Goal: Transaction & Acquisition: Obtain resource

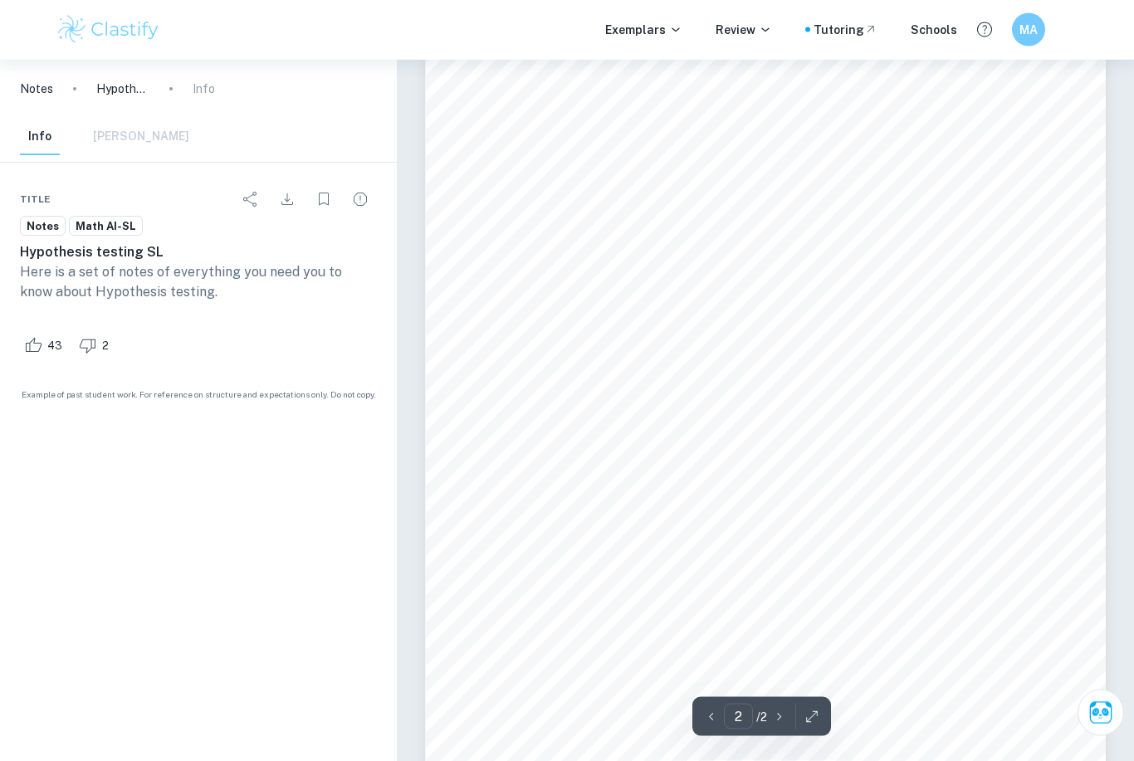
type input "1"
click at [0, 0] on html "We value your privacy We use cookies to enhance your browsing experience, serve…" at bounding box center [567, 288] width 1134 height 761
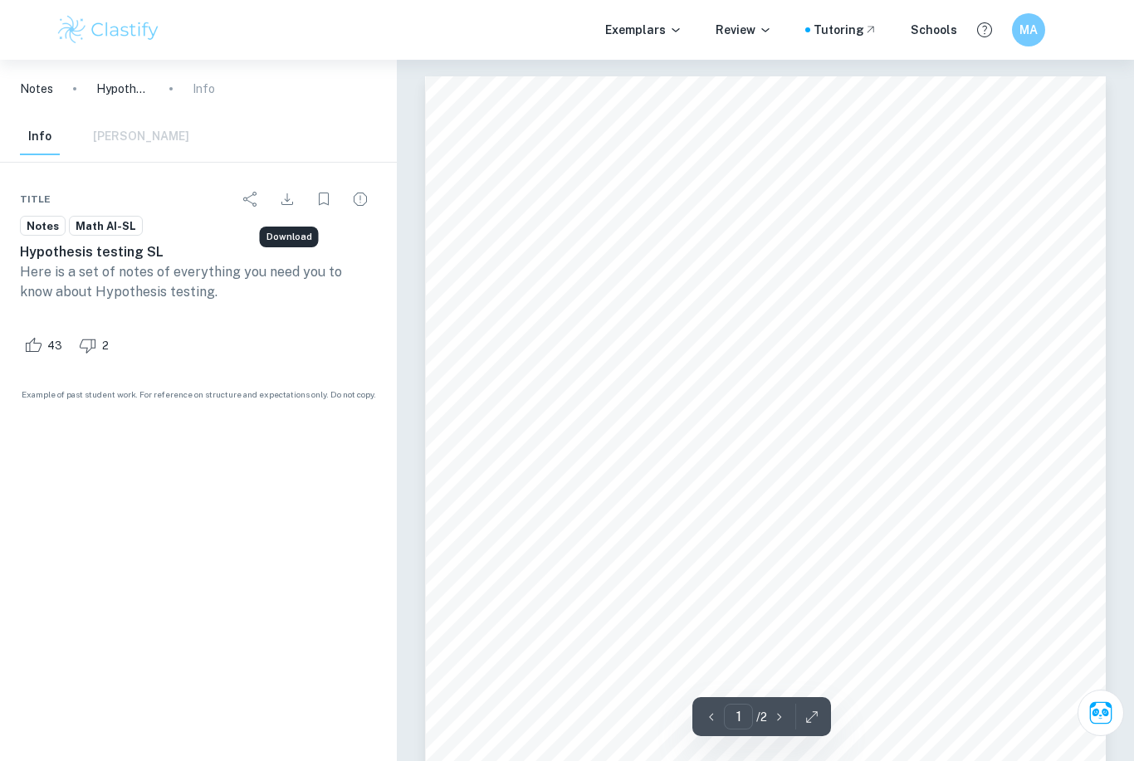
click at [284, 201] on icon "Download" at bounding box center [287, 199] width 20 height 20
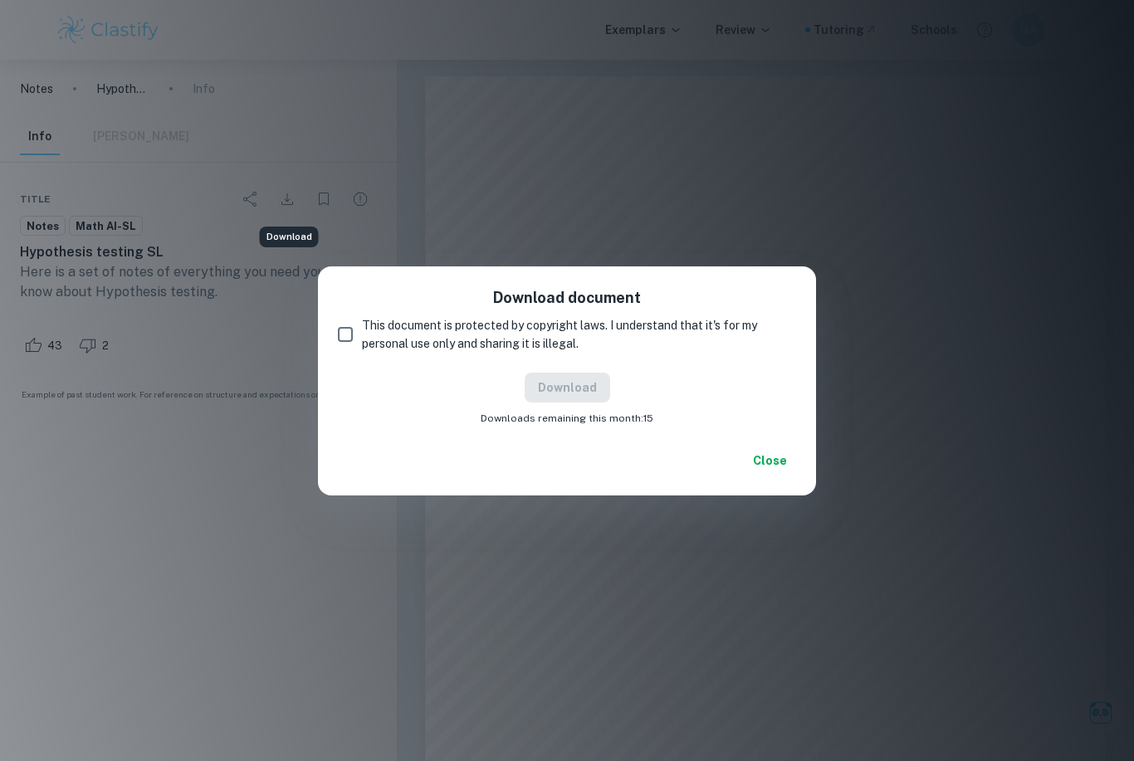
click at [341, 336] on input "This document is protected by copyright laws. I understand that it's for my per…" at bounding box center [345, 334] width 33 height 33
checkbox input "true"
click at [571, 387] on button "Download" at bounding box center [568, 388] width 86 height 30
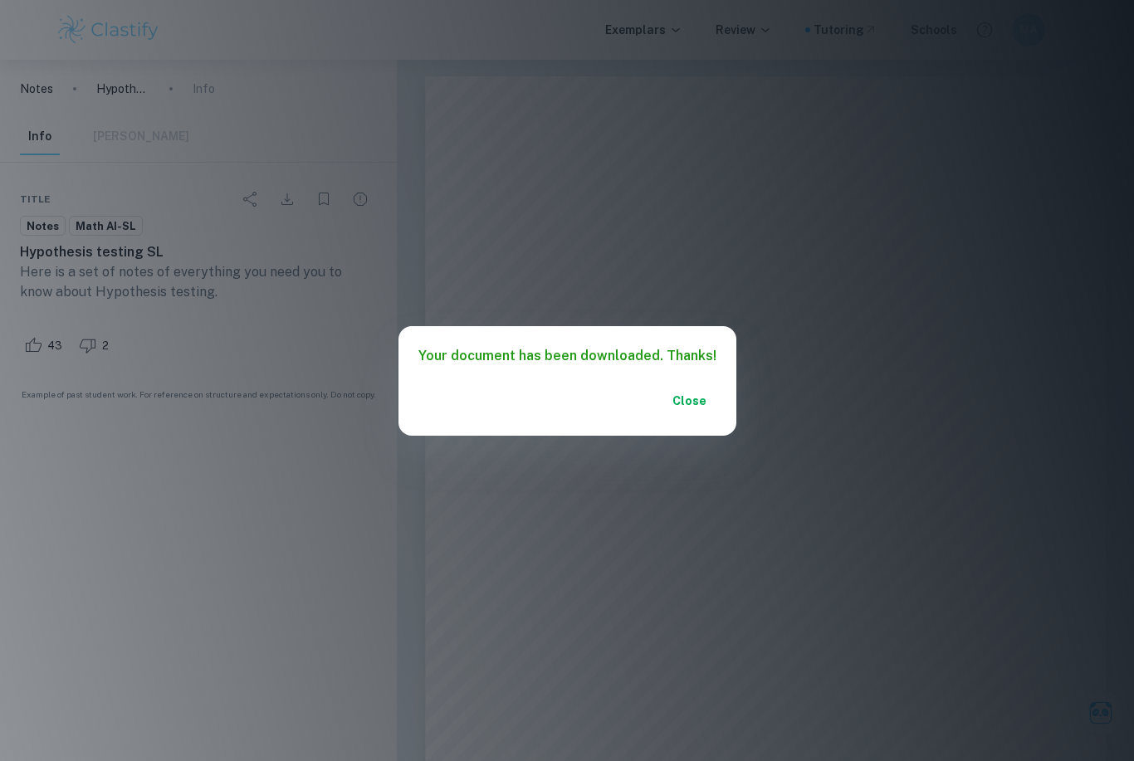
click at [0, 0] on html "We value your privacy We use cookies to enhance your browsing experience, serve…" at bounding box center [567, 380] width 1134 height 761
click at [687, 407] on button "Close" at bounding box center [689, 401] width 53 height 30
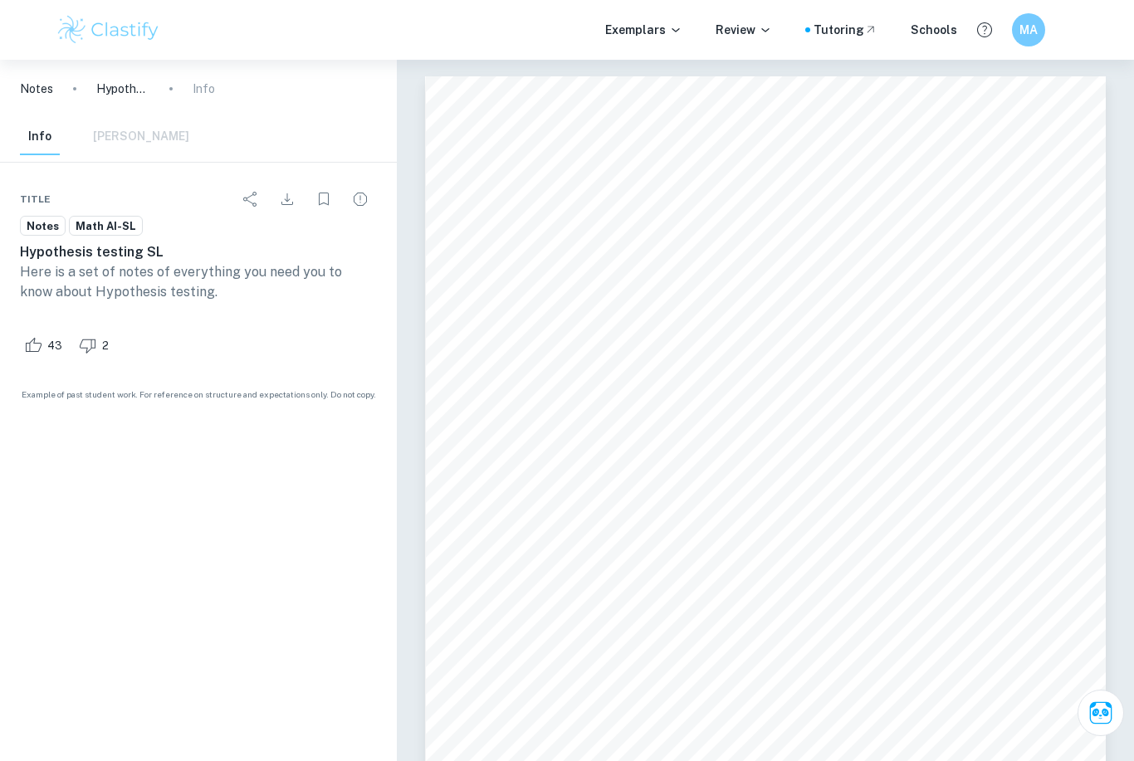
click at [46, 85] on p "Notes" at bounding box center [36, 89] width 33 height 18
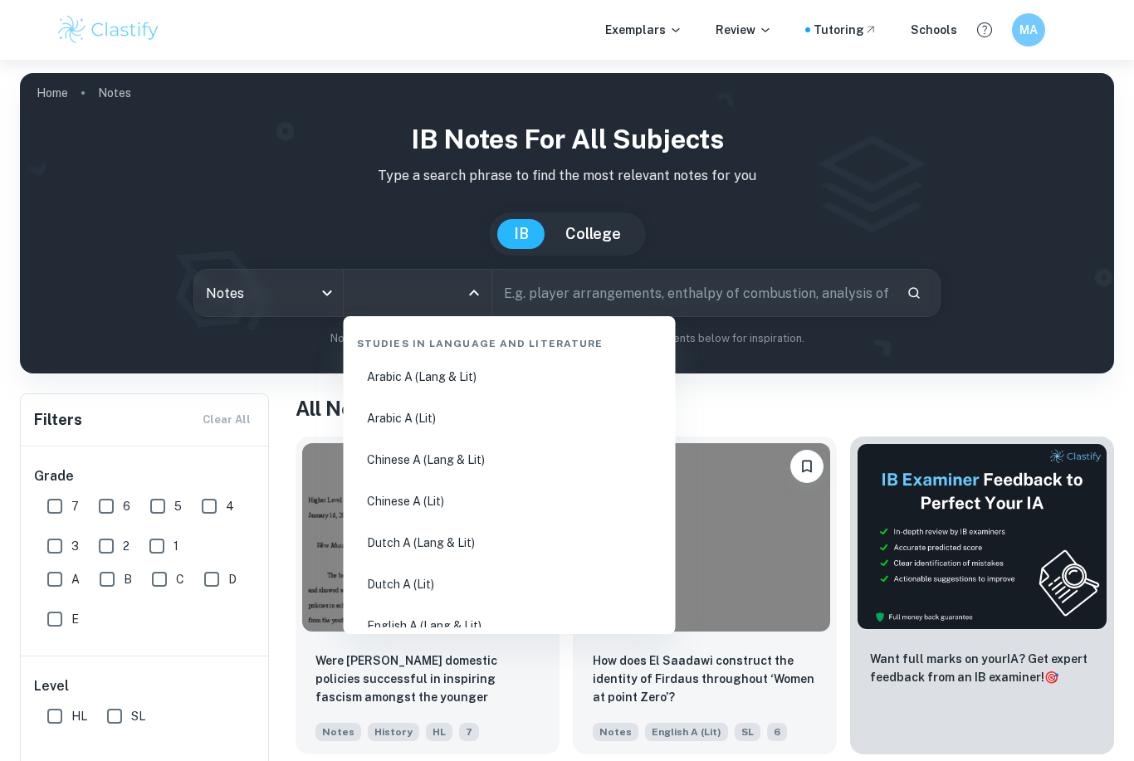
click at [421, 291] on input "All Subjects" at bounding box center [405, 293] width 109 height 32
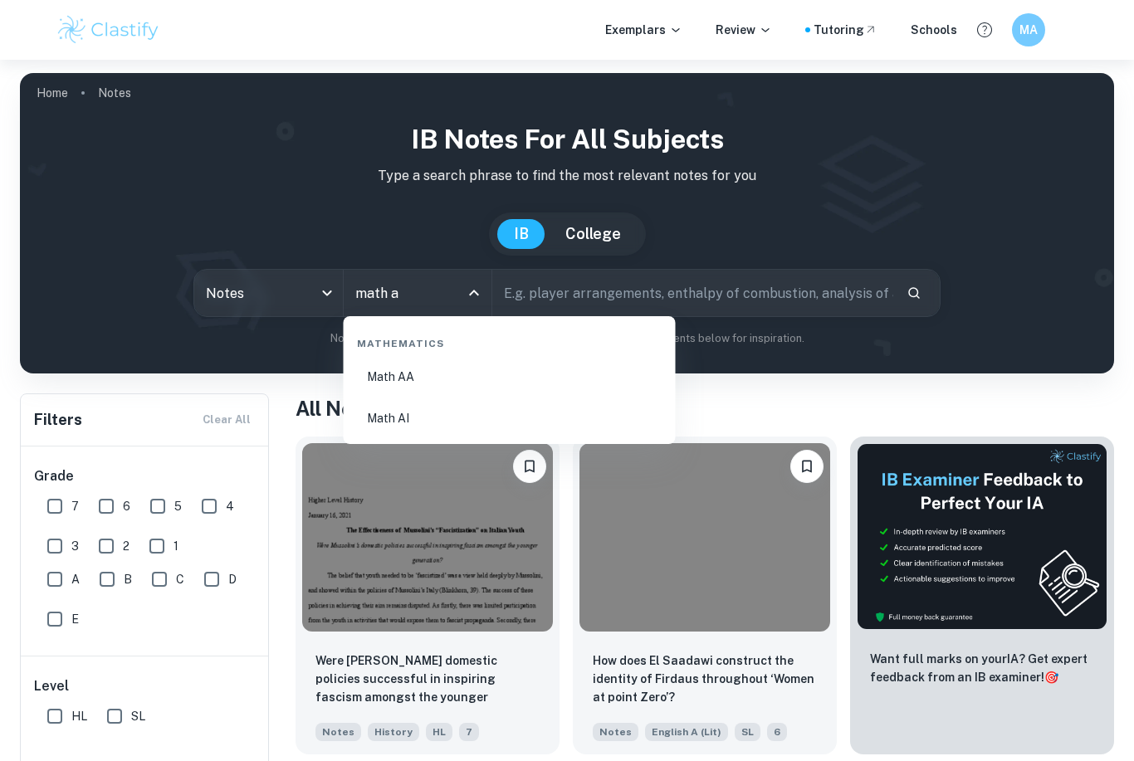
type input "math ai"
click at [390, 382] on li "Math AI" at bounding box center [509, 377] width 319 height 38
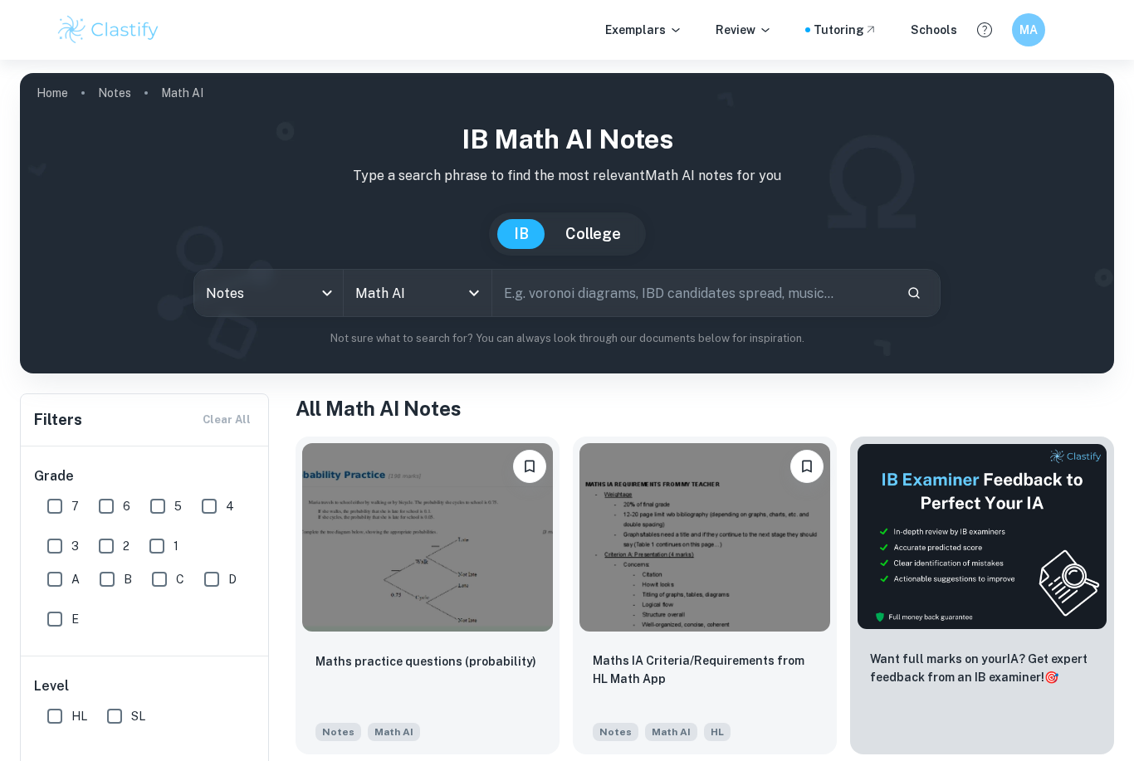
click at [615, 281] on input "text" at bounding box center [692, 293] width 401 height 46
type input "Correlation and regression"
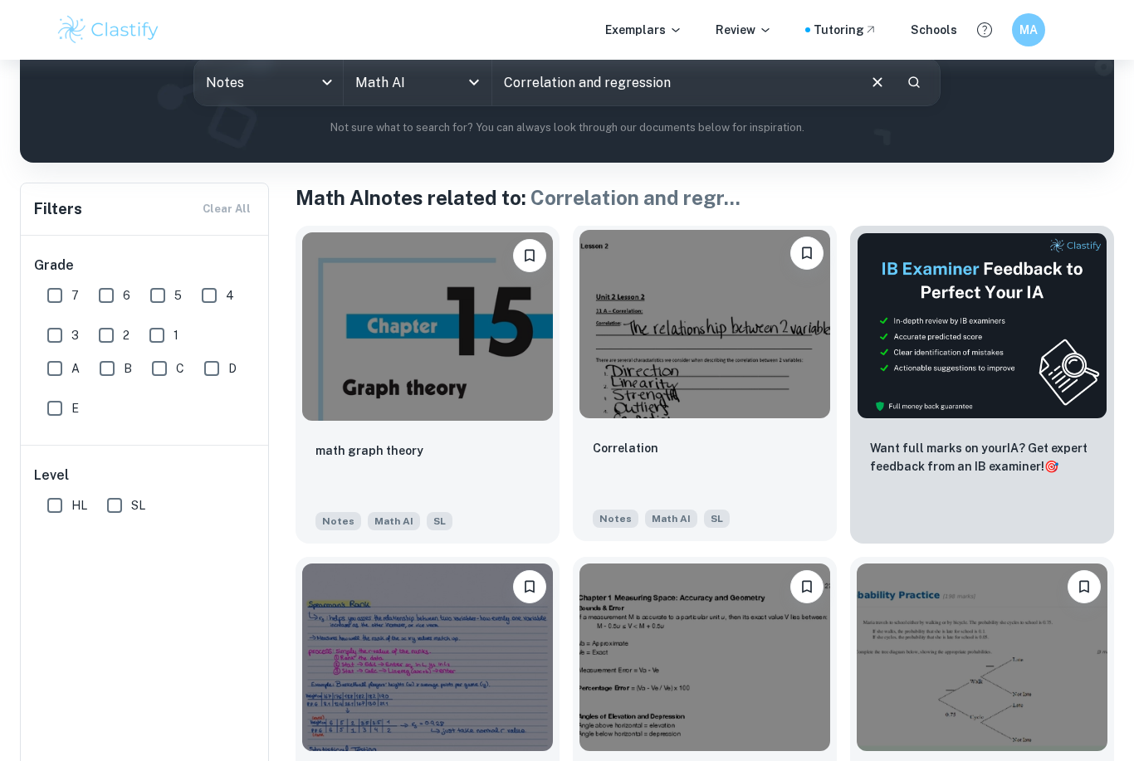
scroll to position [218, 0]
